Goal: Task Accomplishment & Management: Manage account settings

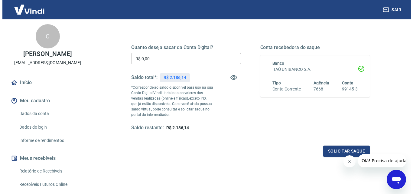
scroll to position [78, 0]
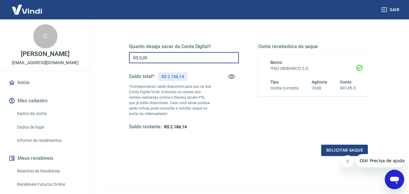
click at [142, 59] on input "R$ 0,00" at bounding box center [184, 57] width 110 height 11
type input "R$ 2.000,00"
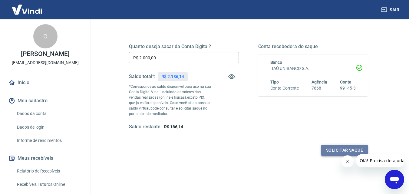
click at [331, 149] on button "Solicitar saque" at bounding box center [344, 150] width 47 height 11
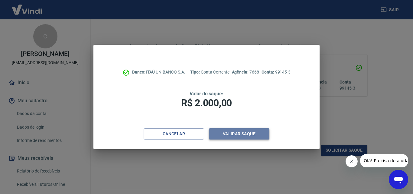
click at [226, 132] on button "Validar saque" at bounding box center [239, 133] width 60 height 11
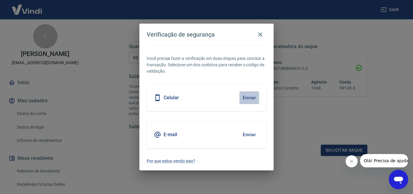
click at [252, 98] on button "Enviar" at bounding box center [250, 97] width 20 height 13
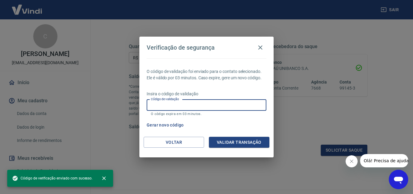
click at [207, 104] on input "Código de validação" at bounding box center [207, 104] width 120 height 11
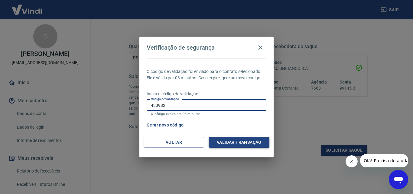
type input "433982"
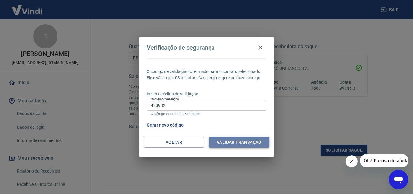
click at [220, 141] on button "Validar transação" at bounding box center [239, 142] width 60 height 11
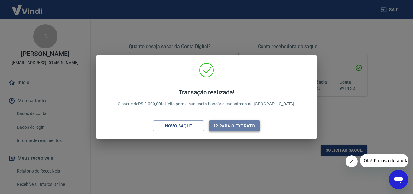
click at [235, 127] on button "Ir para o extrato" at bounding box center [234, 125] width 51 height 11
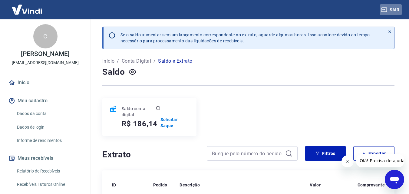
click at [395, 9] on button "Sair" at bounding box center [391, 9] width 22 height 11
